Goal: Task Accomplishment & Management: Use online tool/utility

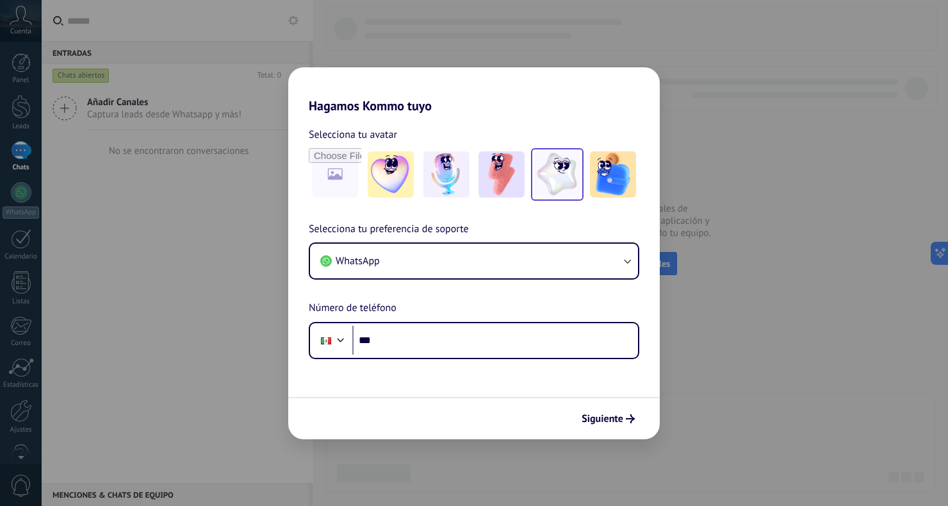
click at [550, 179] on img at bounding box center [557, 174] width 46 height 46
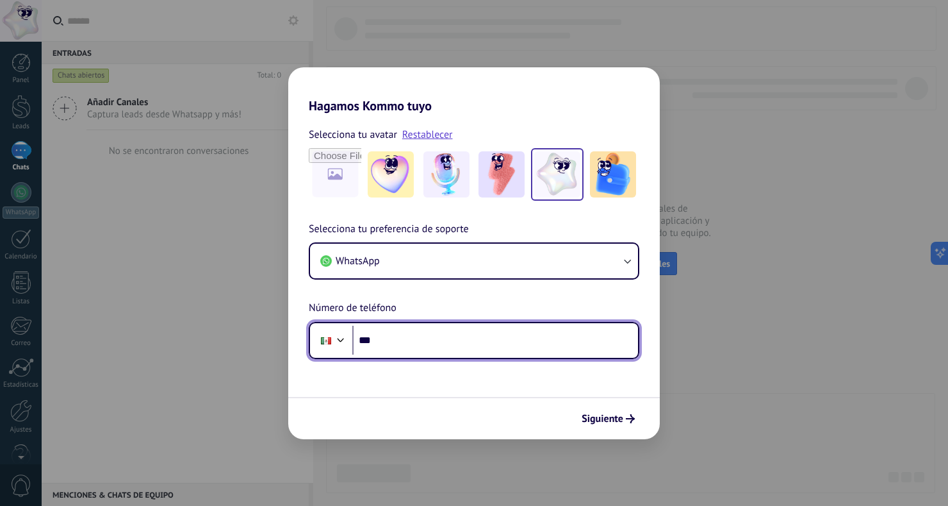
click at [402, 340] on input "***" at bounding box center [495, 340] width 286 height 29
type input "**********"
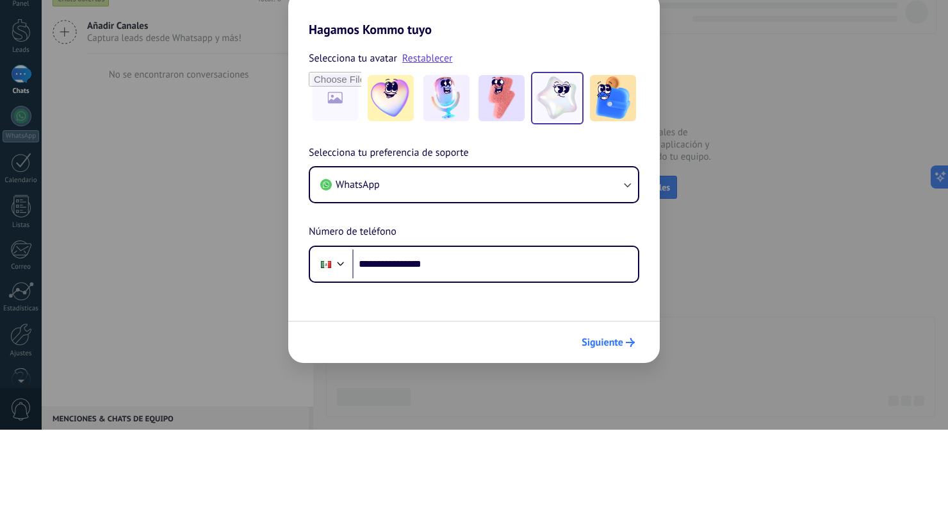
click at [620, 414] on span "Siguiente" at bounding box center [603, 418] width 42 height 9
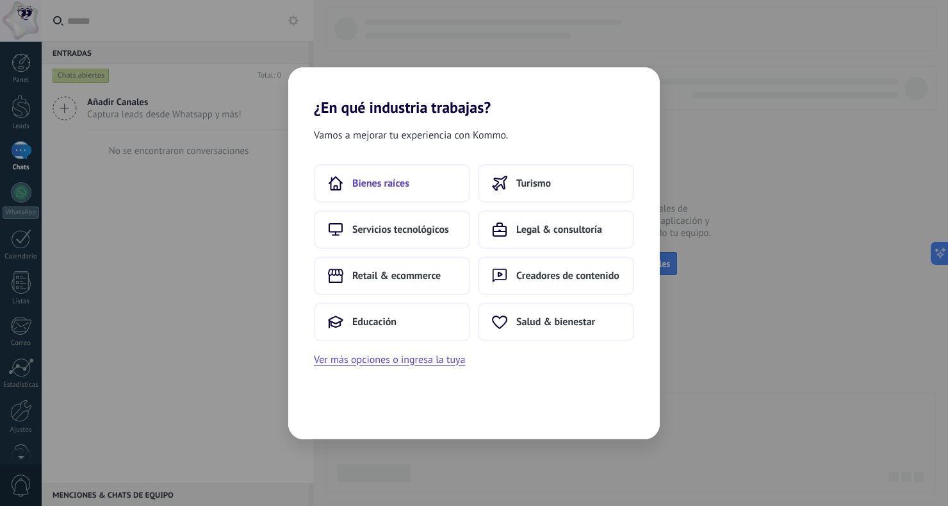
click at [406, 183] on span "Bienes raíces" at bounding box center [380, 183] width 57 height 13
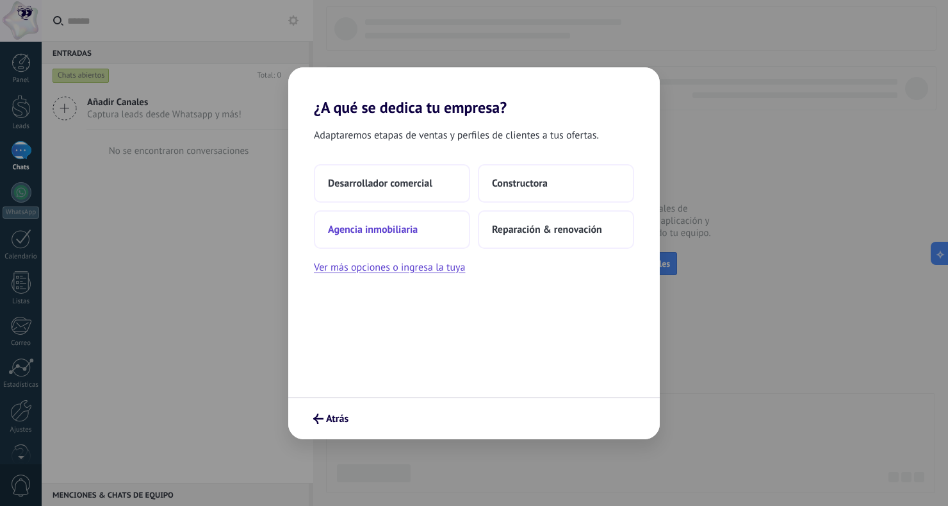
click at [402, 230] on span "Agencia inmobiliaria" at bounding box center [373, 229] width 90 height 13
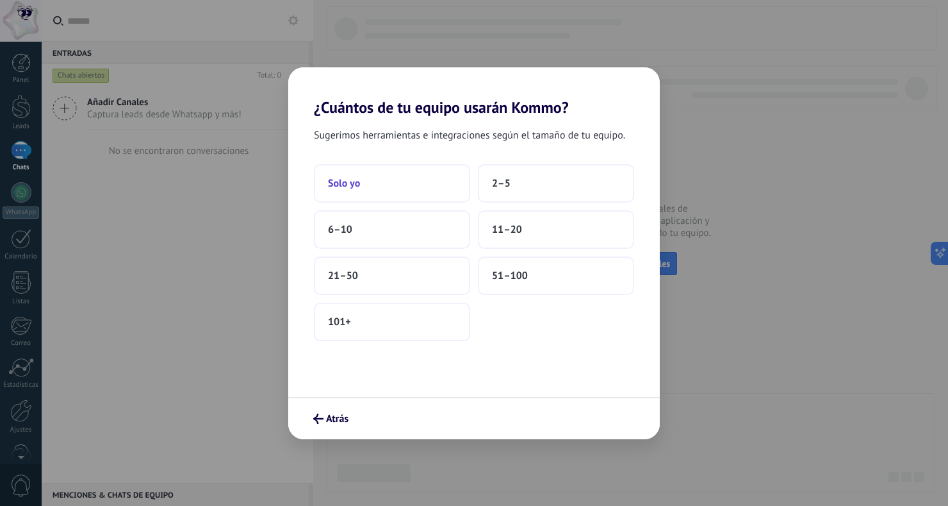
click at [399, 192] on button "Solo yo" at bounding box center [392, 183] width 156 height 38
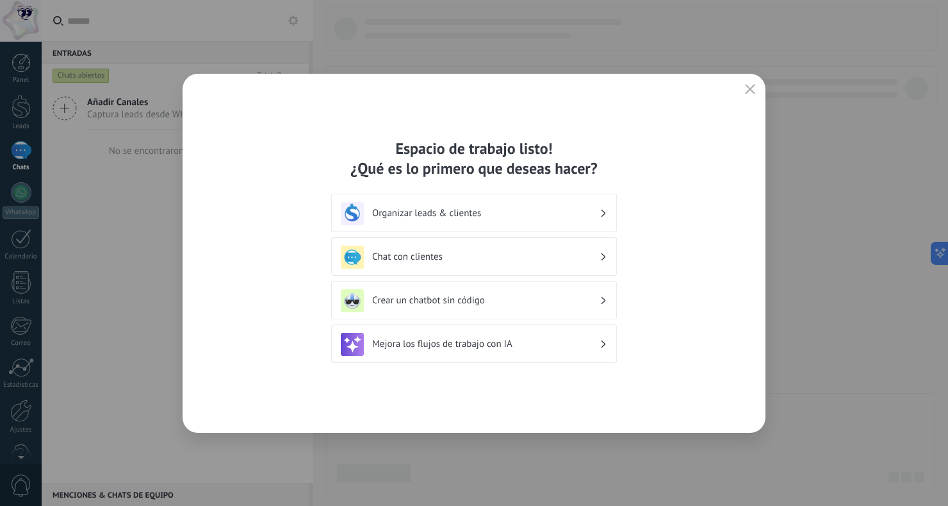
click at [602, 213] on icon at bounding box center [604, 214] width 4 height 8
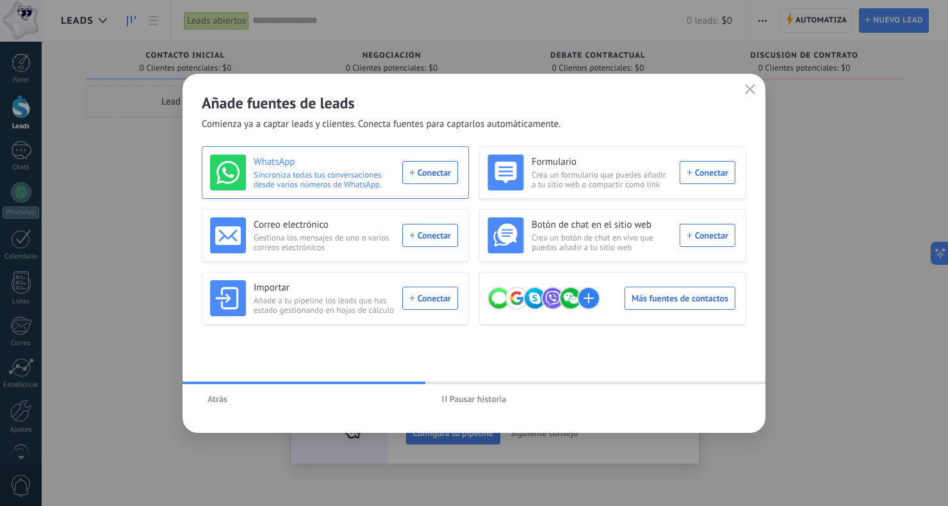
click at [429, 172] on div "WhatsApp Sincroniza todas tus conversaciones desde varios números de WhatsApp. …" at bounding box center [334, 172] width 248 height 36
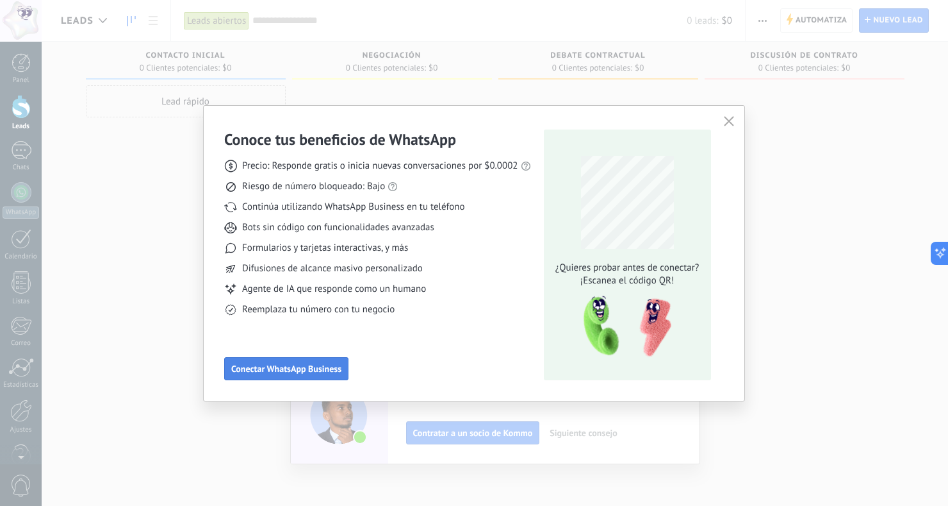
click at [291, 360] on button "Conectar WhatsApp Business" at bounding box center [286, 368] width 124 height 23
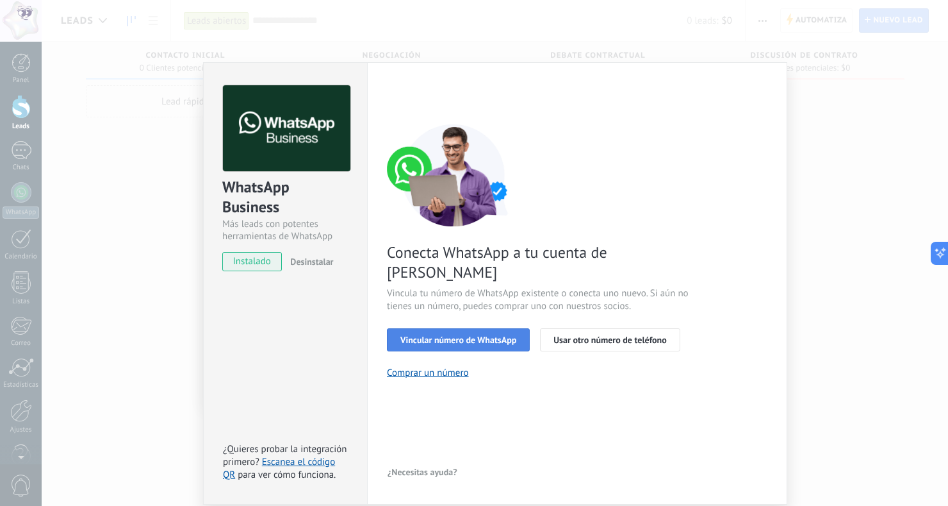
click at [459, 335] on span "Vincular número de WhatsApp" at bounding box center [459, 339] width 116 height 9
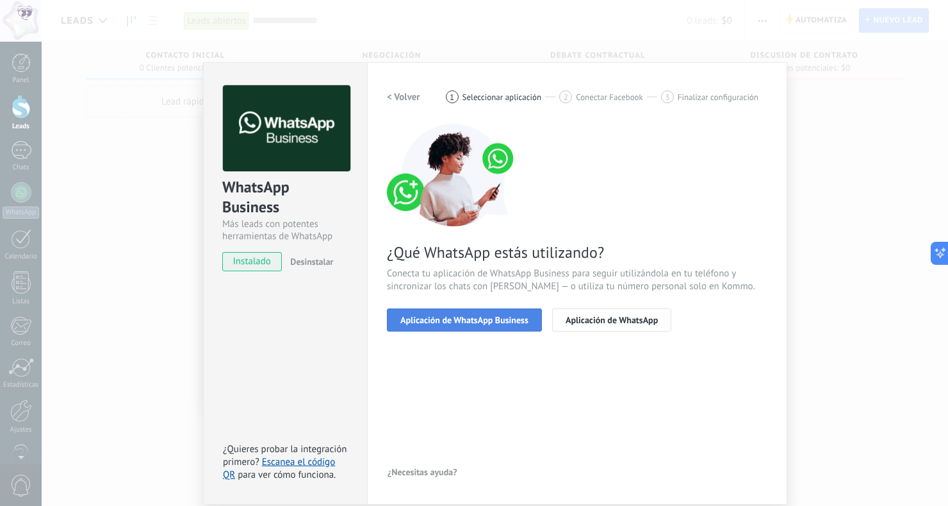
click at [482, 321] on span "Aplicación de WhatsApp Business" at bounding box center [465, 319] width 128 height 9
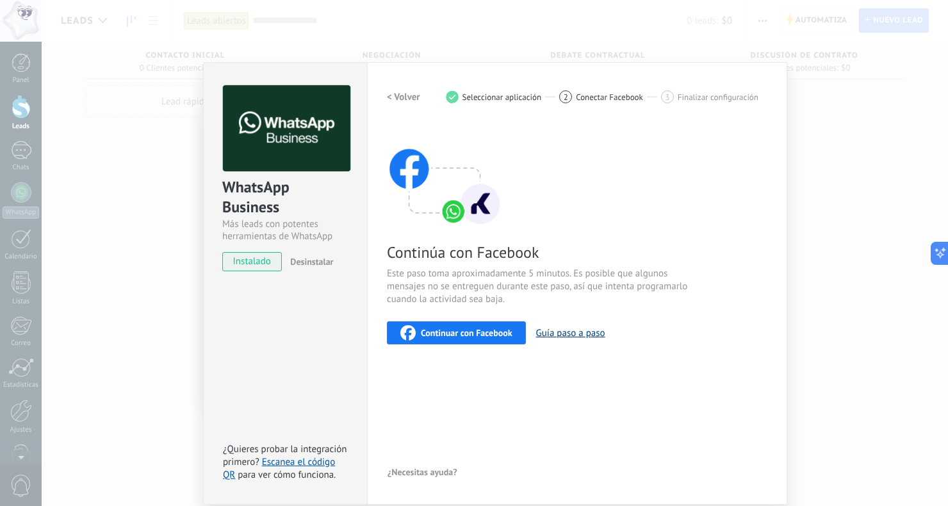
click at [577, 333] on button "Guía paso a paso" at bounding box center [570, 333] width 69 height 12
